Goal: Transaction & Acquisition: Subscribe to service/newsletter

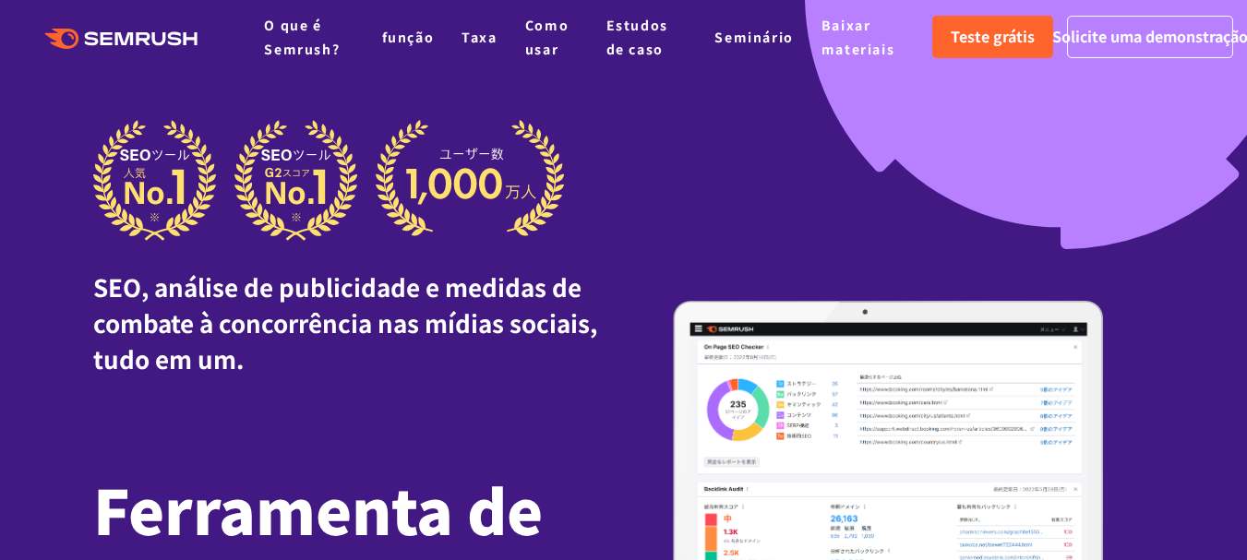
click at [1008, 42] on font "Teste grátis" at bounding box center [992, 36] width 84 height 22
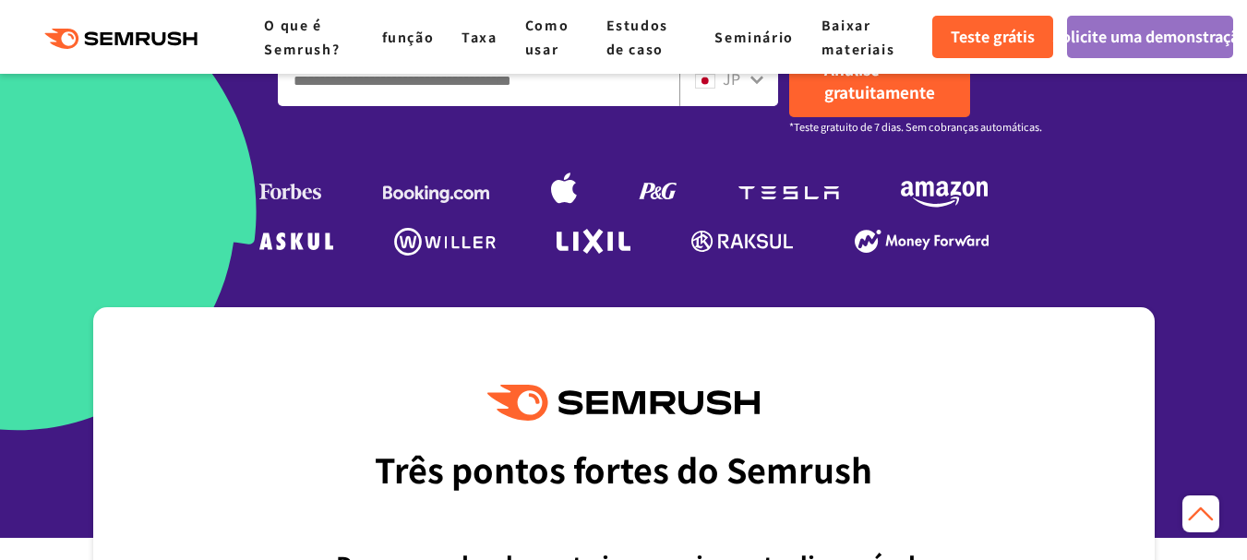
scroll to position [646, 0]
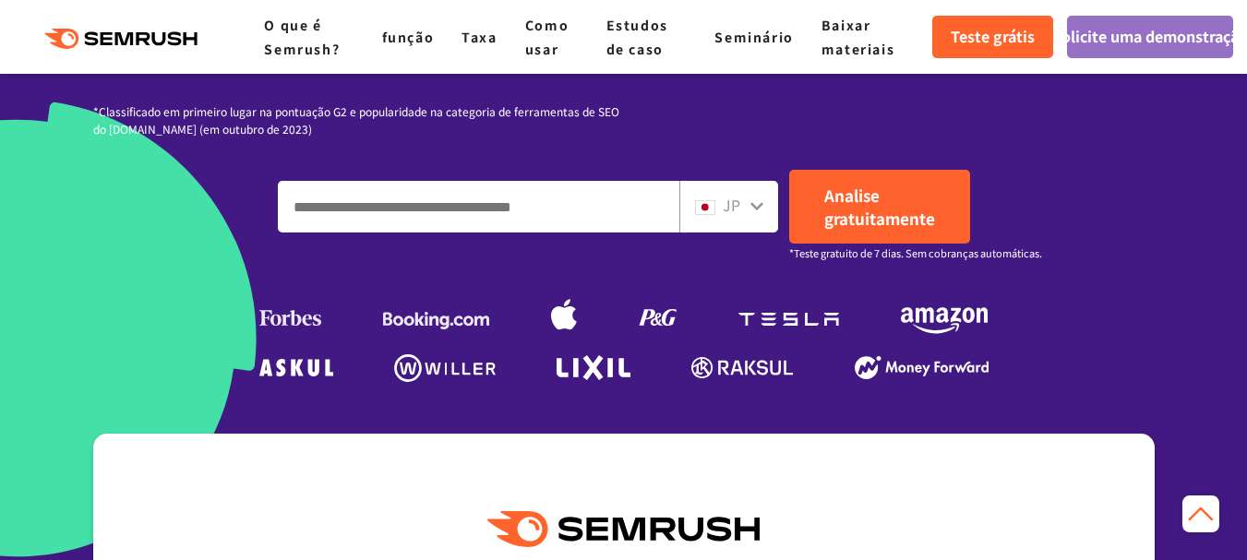
paste input "**********"
type input "**********"
click at [746, 218] on div "JP" at bounding box center [724, 206] width 59 height 24
click at [755, 213] on icon at bounding box center [756, 205] width 15 height 15
click at [753, 210] on icon at bounding box center [756, 206] width 13 height 8
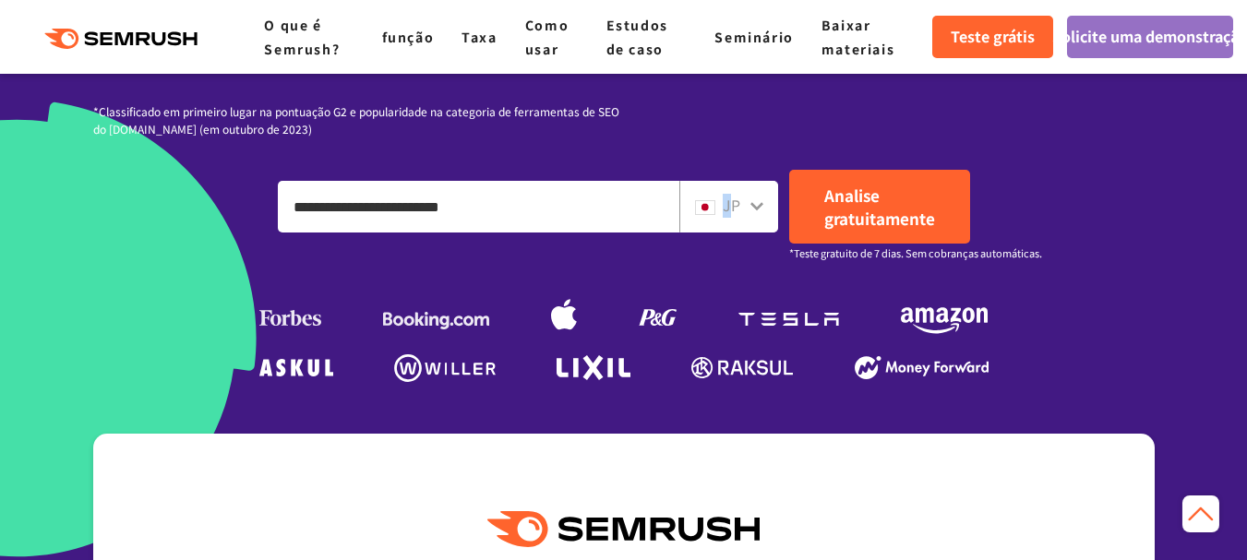
click at [725, 216] on font "JP" at bounding box center [731, 205] width 18 height 22
click at [696, 215] on img at bounding box center [705, 207] width 20 height 15
click at [759, 213] on icon at bounding box center [756, 205] width 15 height 15
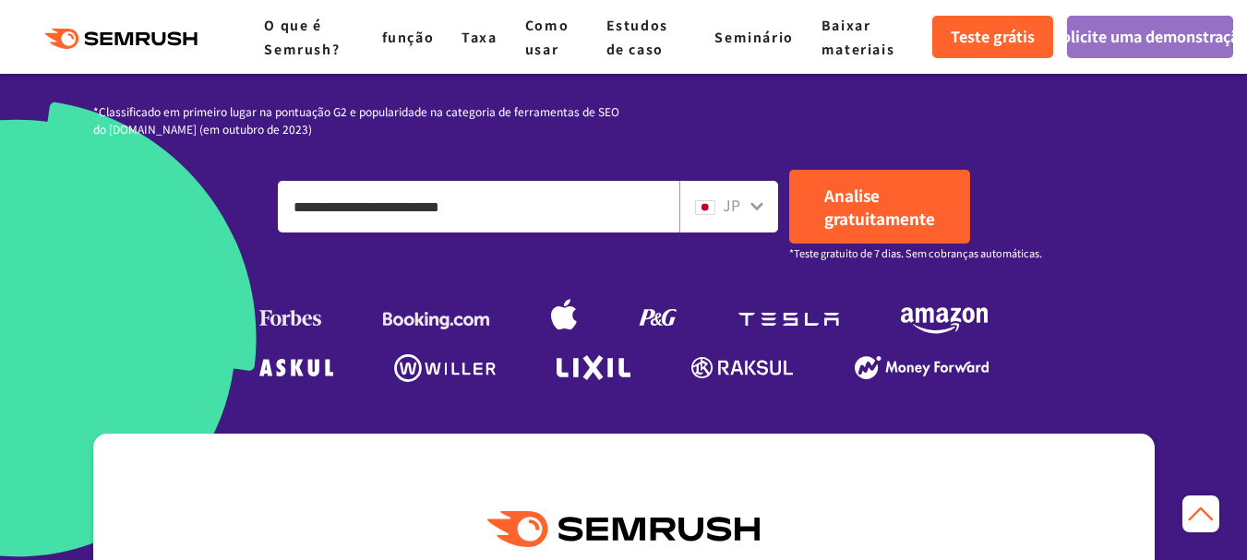
click at [751, 213] on icon at bounding box center [756, 205] width 15 height 15
click at [751, 210] on icon at bounding box center [756, 206] width 13 height 8
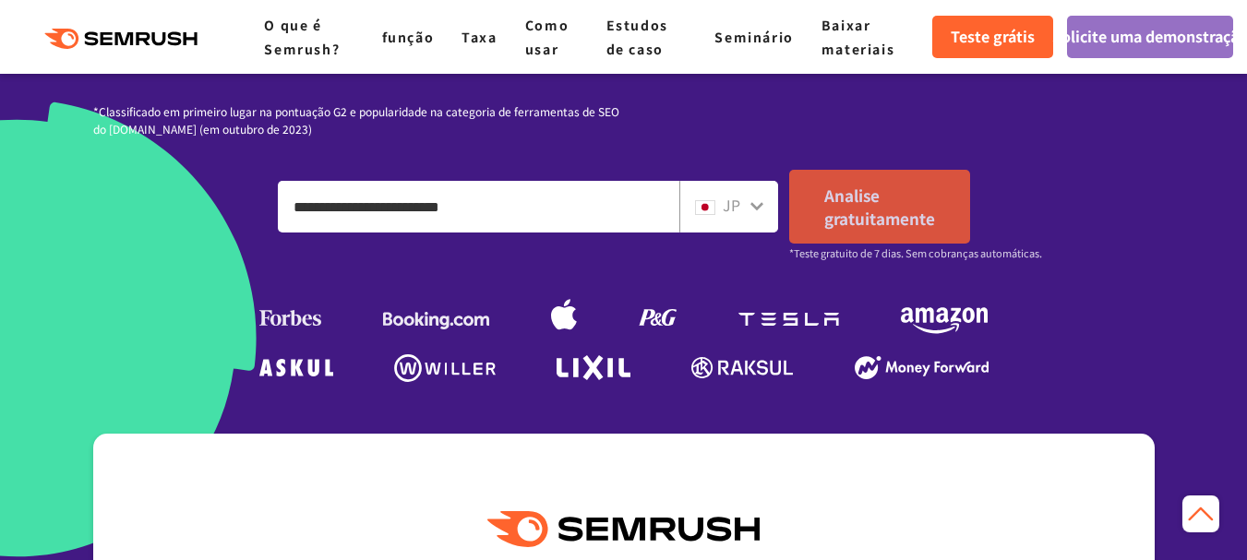
click at [841, 230] on font "Analise gratuitamente" at bounding box center [879, 207] width 111 height 46
